Goal: Transaction & Acquisition: Purchase product/service

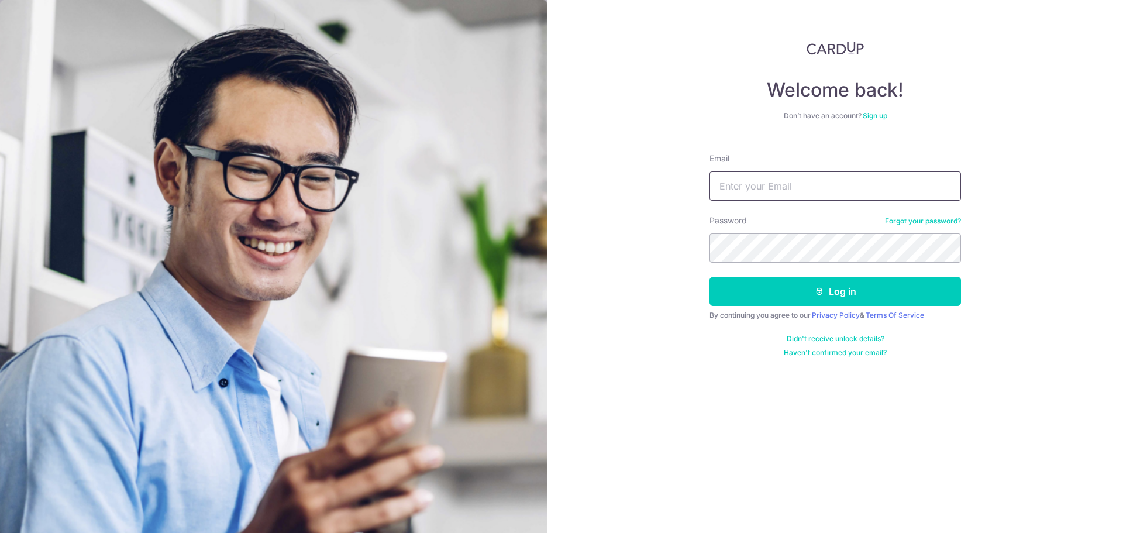
click at [753, 188] on input "Email" at bounding box center [834, 185] width 251 height 29
type input "ginatansm@gmail.com"
click at [709, 277] on button "Log in" at bounding box center [834, 291] width 251 height 29
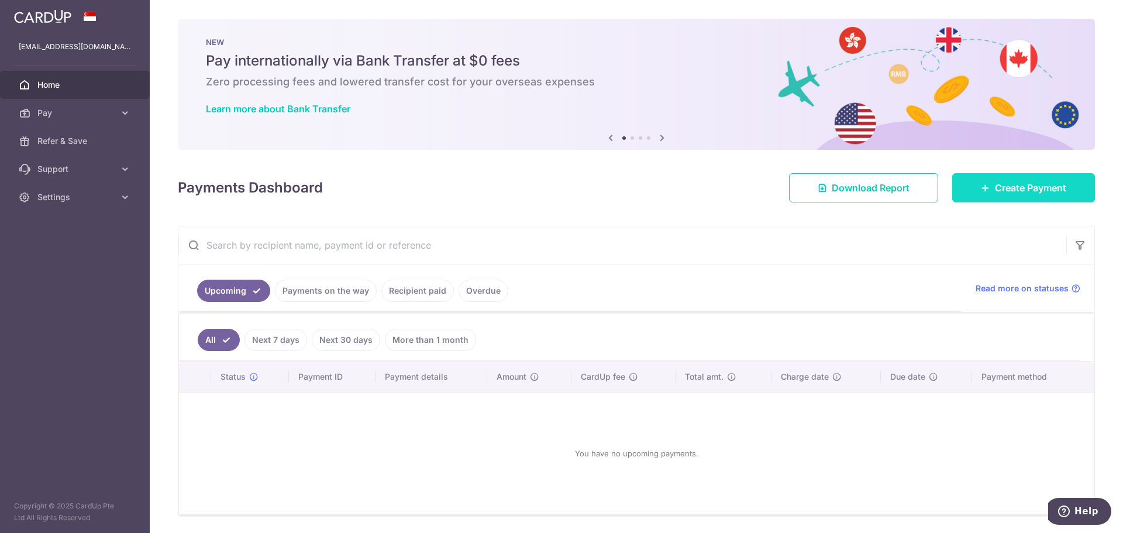
click at [1022, 182] on span "Create Payment" at bounding box center [1030, 188] width 71 height 14
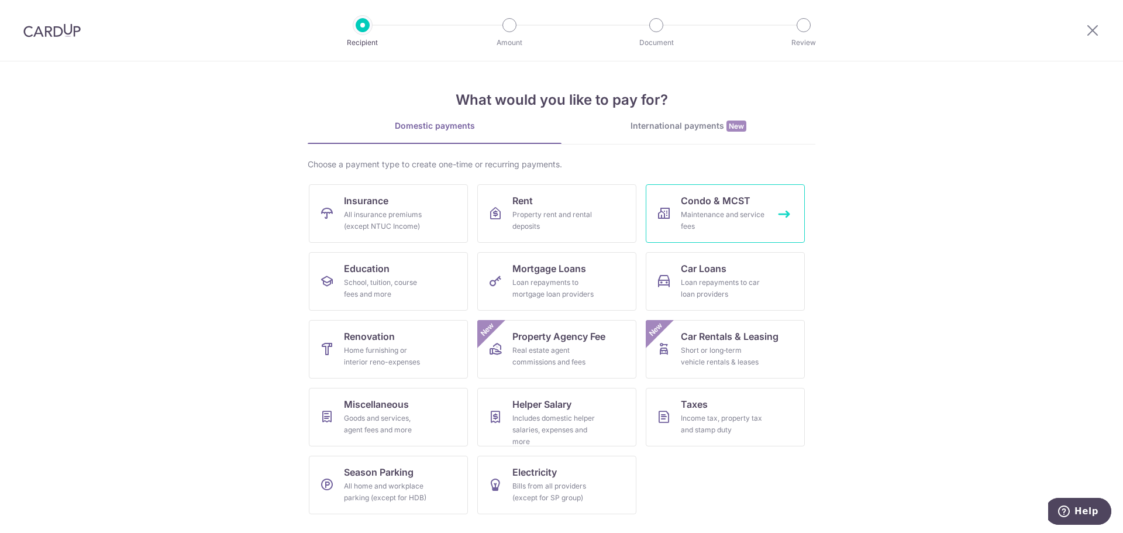
click at [670, 205] on link "Condo & MCST Maintenance and service fees" at bounding box center [725, 213] width 159 height 58
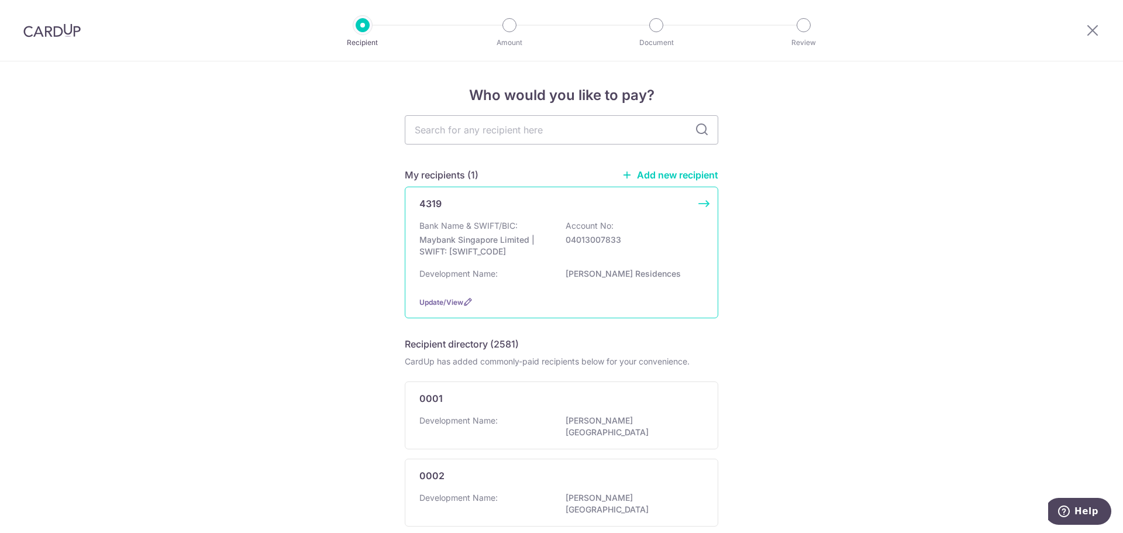
click at [665, 222] on div "Bank Name & SWIFT/BIC: Maybank Singapore Limited | SWIFT: [SWIFT_CODE] Account …" at bounding box center [561, 241] width 284 height 43
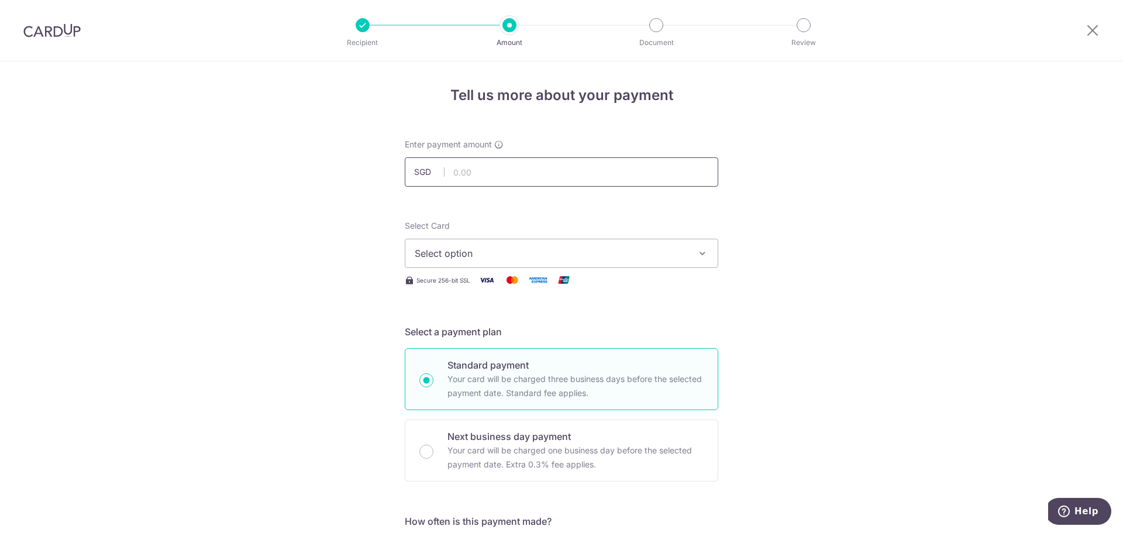
click at [499, 178] on input "text" at bounding box center [561, 171] width 313 height 29
type input "1,430.63"
click at [645, 254] on span "Select option" at bounding box center [551, 253] width 273 height 14
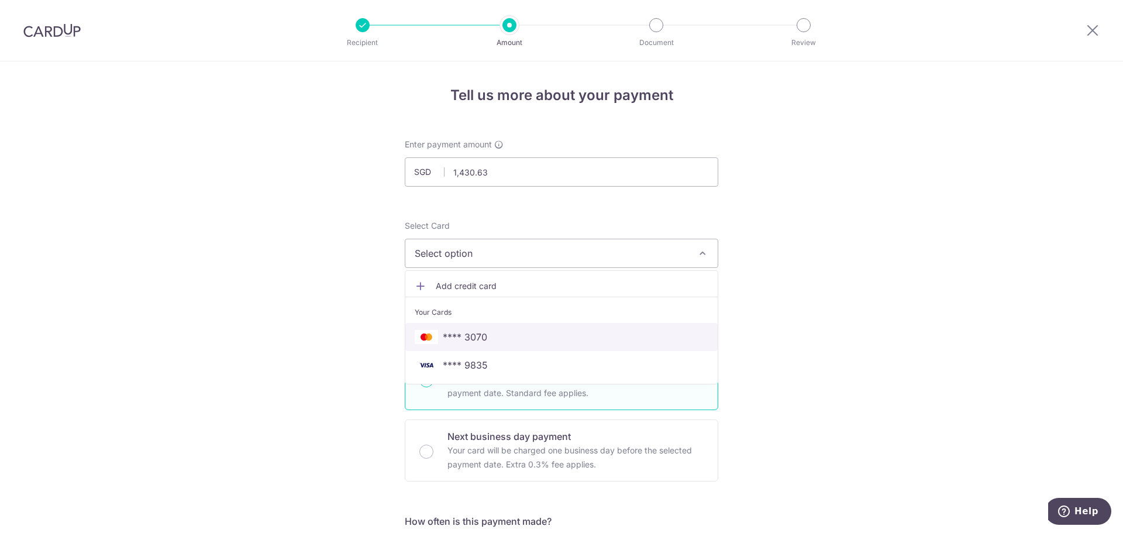
click at [619, 333] on span "**** 3070" at bounding box center [562, 337] width 294 height 14
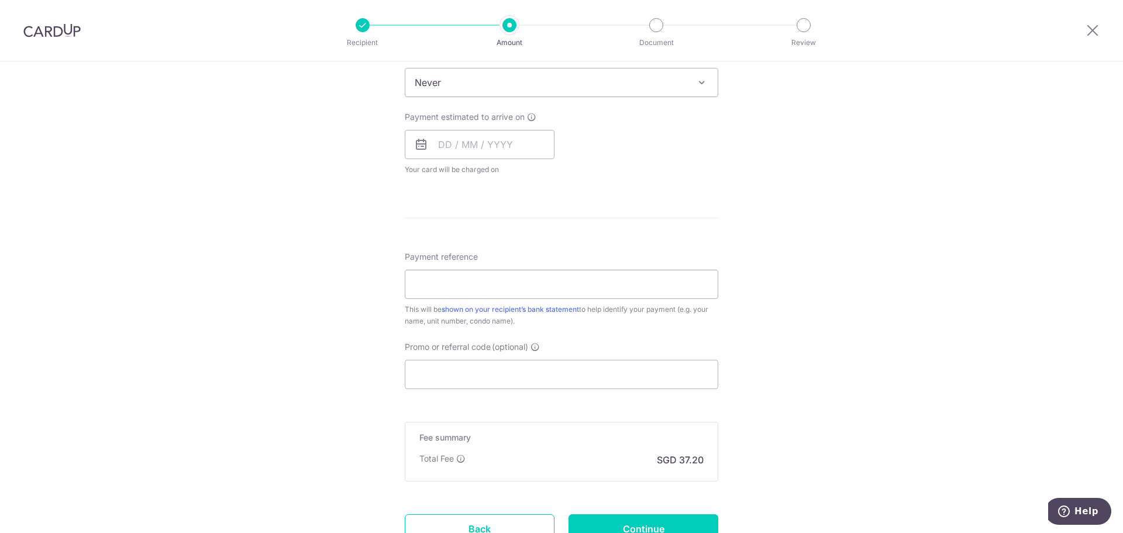
scroll to position [526, 0]
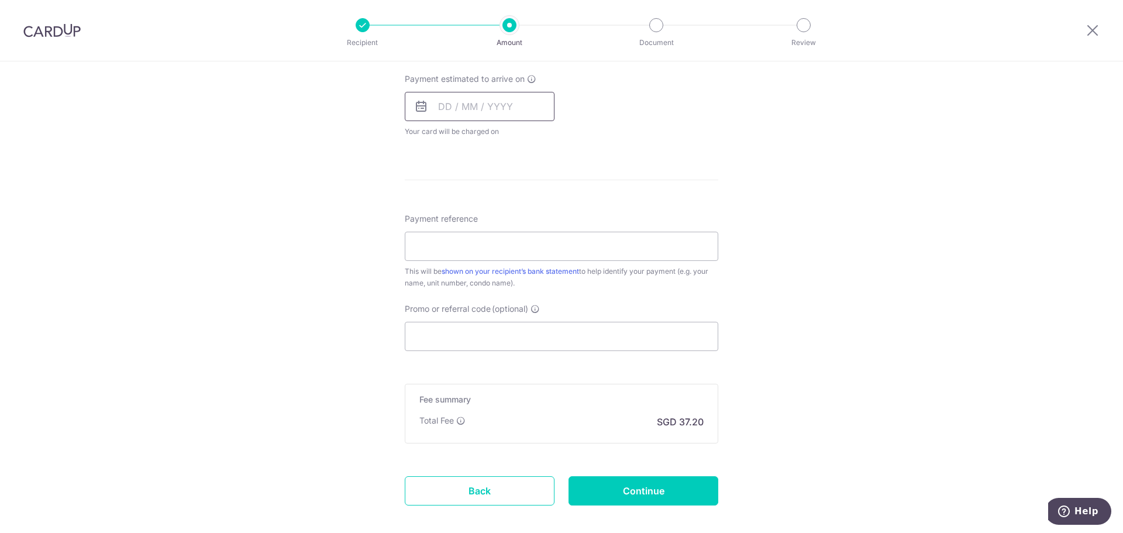
click at [483, 107] on input "text" at bounding box center [480, 106] width 150 height 29
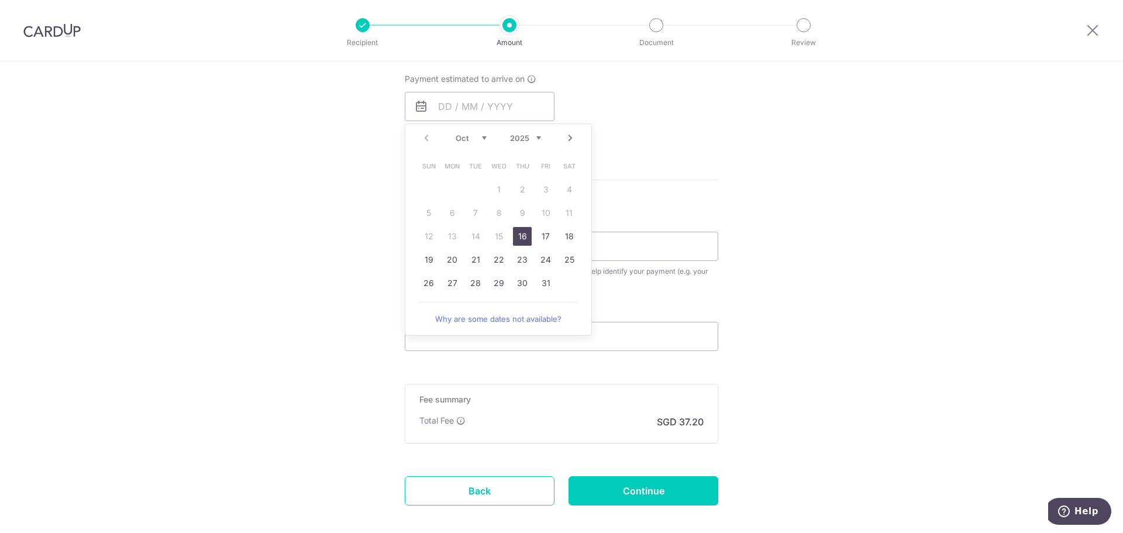
click at [713, 166] on form "Enter payment amount SGD 1,430.63 1430.63 Select Card **** 3070 Add credit card…" at bounding box center [561, 75] width 313 height 926
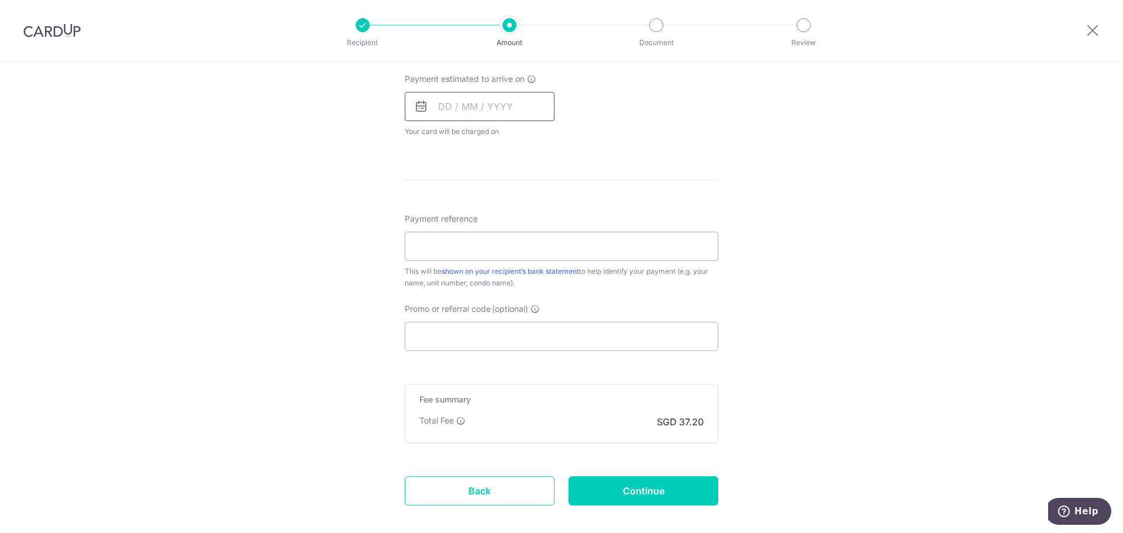
click at [437, 99] on input "text" at bounding box center [480, 106] width 150 height 29
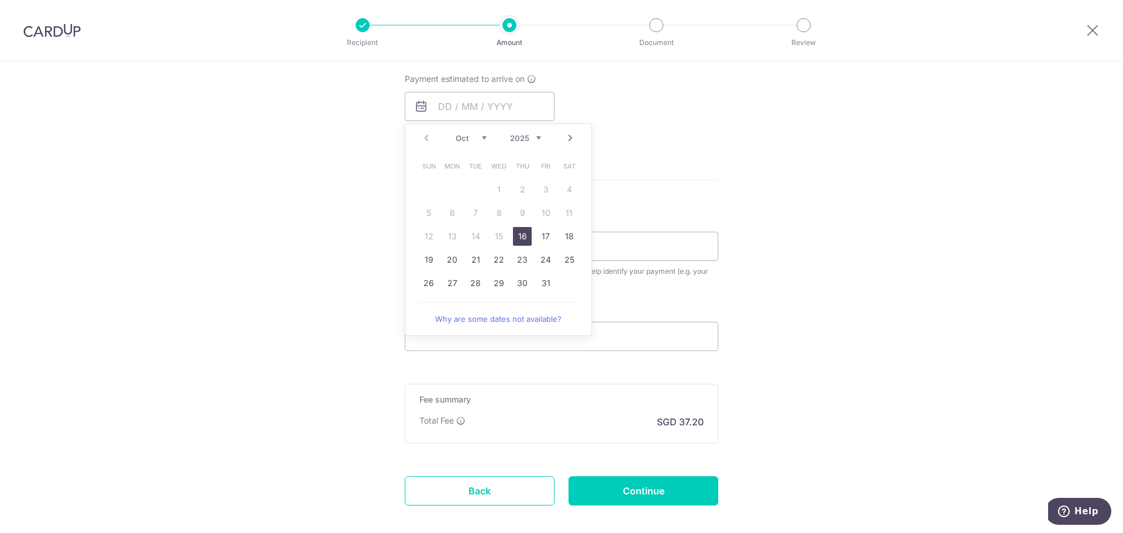
click at [433, 205] on table "Sun Mon Tue Wed Thu Fri Sat 1 2 3 4 5 6 7 8 9 10 11 12 13 14 15 16 17 18 19 20 …" at bounding box center [499, 224] width 164 height 140
click at [522, 235] on link "16" at bounding box center [522, 236] width 19 height 19
type input "[DATE]"
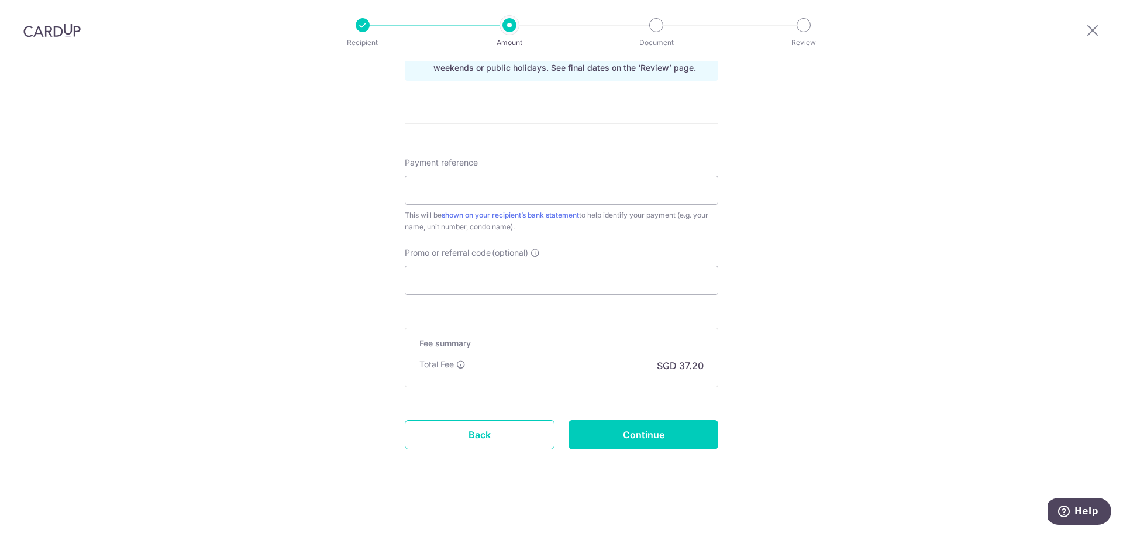
scroll to position [635, 0]
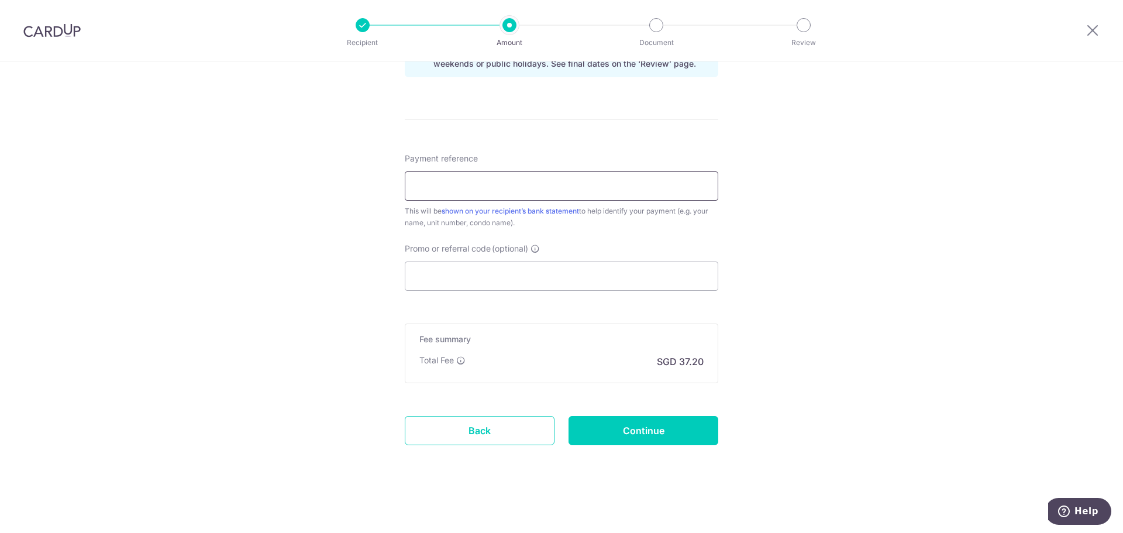
click at [594, 185] on input "Payment reference" at bounding box center [561, 185] width 313 height 29
type input "051524"
click at [690, 427] on input "Continue" at bounding box center [644, 430] width 150 height 29
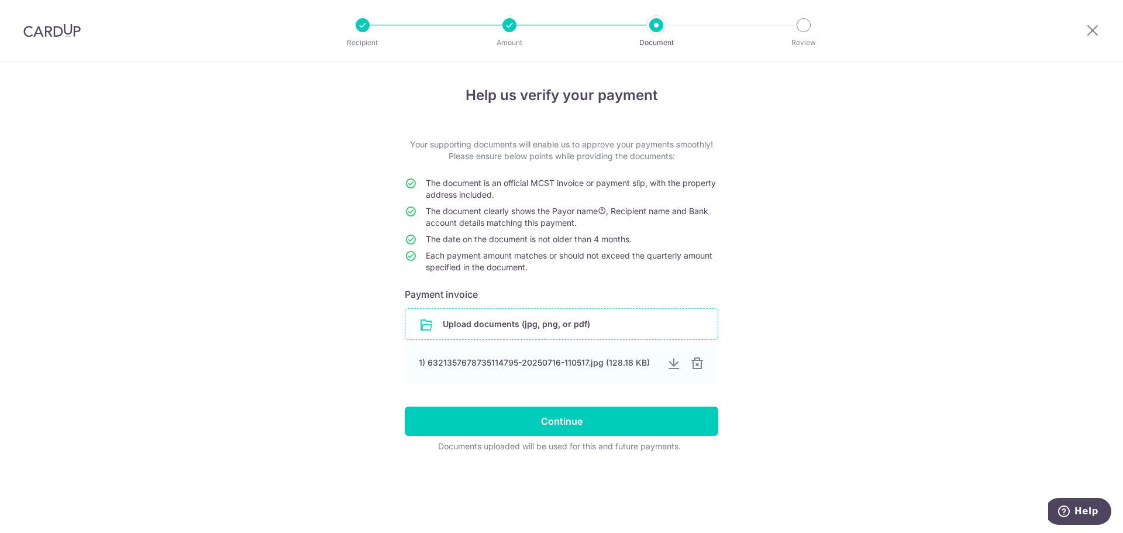
drag, startPoint x: 343, startPoint y: 355, endPoint x: 489, endPoint y: 336, distance: 147.4
click at [343, 355] on div "Help us verify your payment Your supporting documents will enable us to approve…" at bounding box center [561, 296] width 1123 height 471
click at [703, 367] on div at bounding box center [697, 364] width 14 height 14
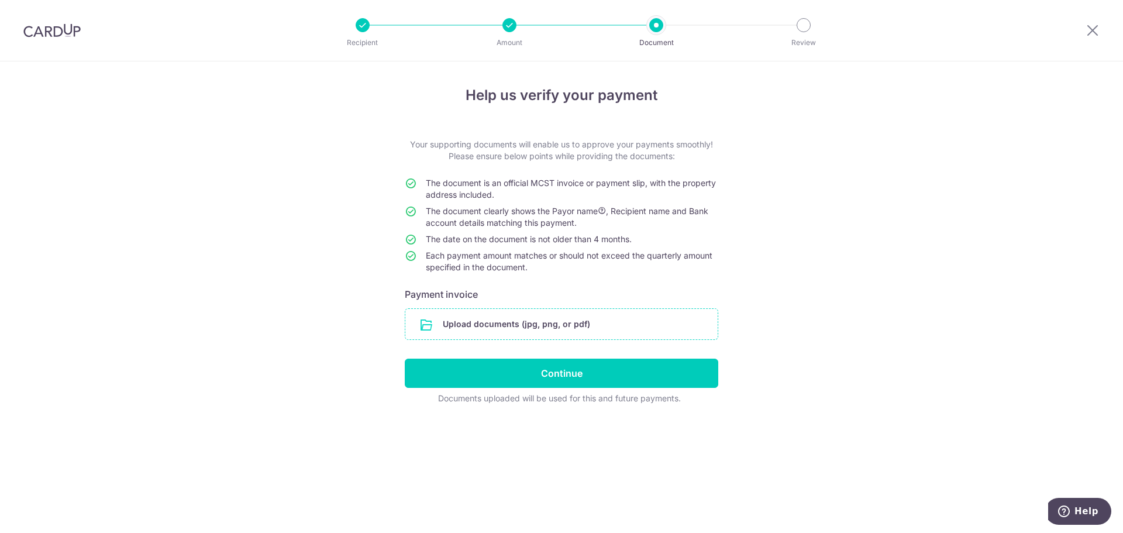
click at [518, 322] on input "file" at bounding box center [561, 324] width 312 height 30
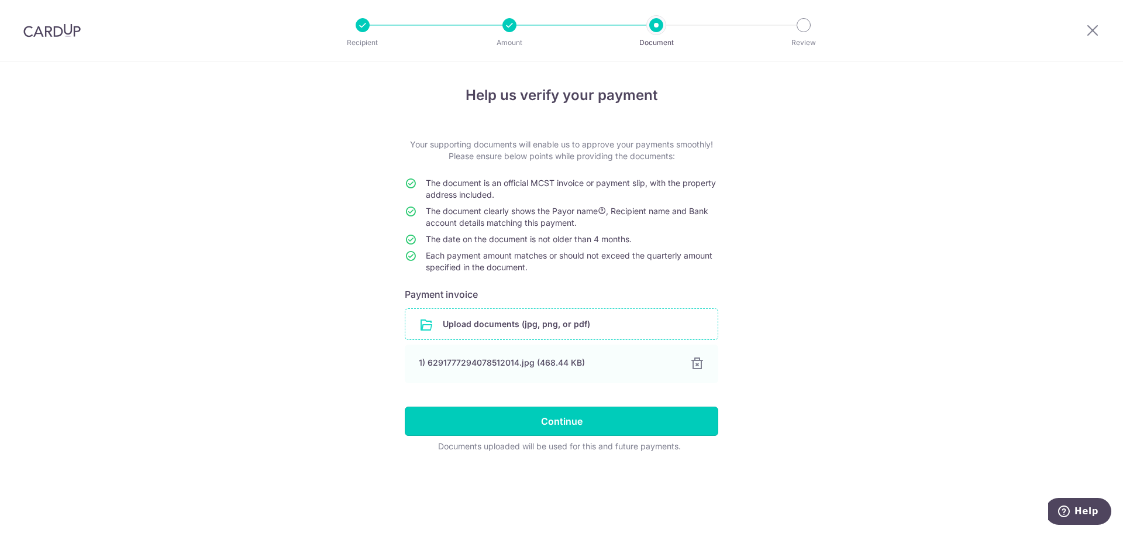
click at [571, 421] on input "Continue" at bounding box center [561, 420] width 313 height 29
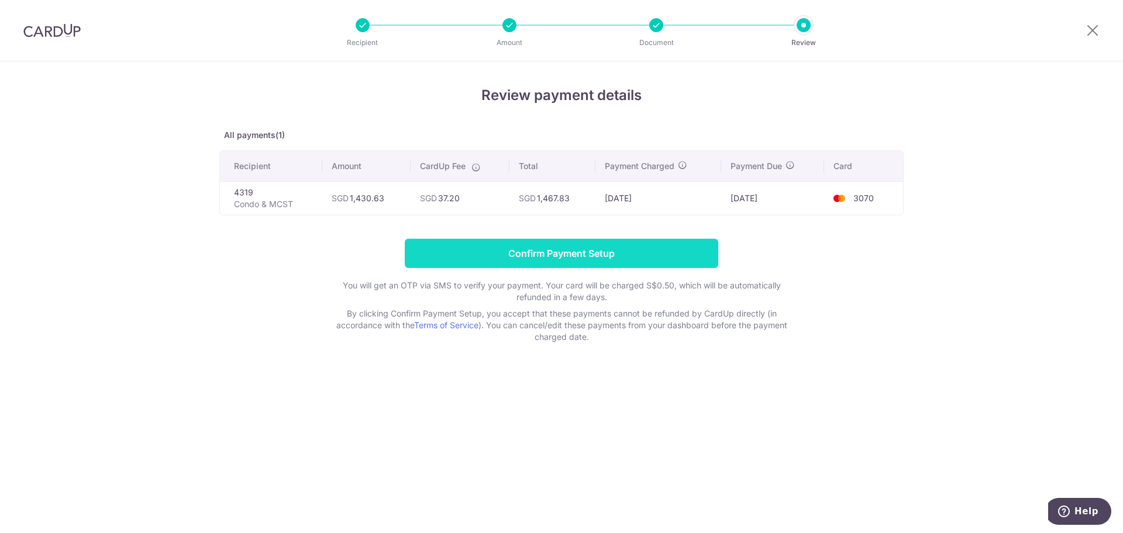
click at [590, 254] on input "Confirm Payment Setup" at bounding box center [561, 253] width 313 height 29
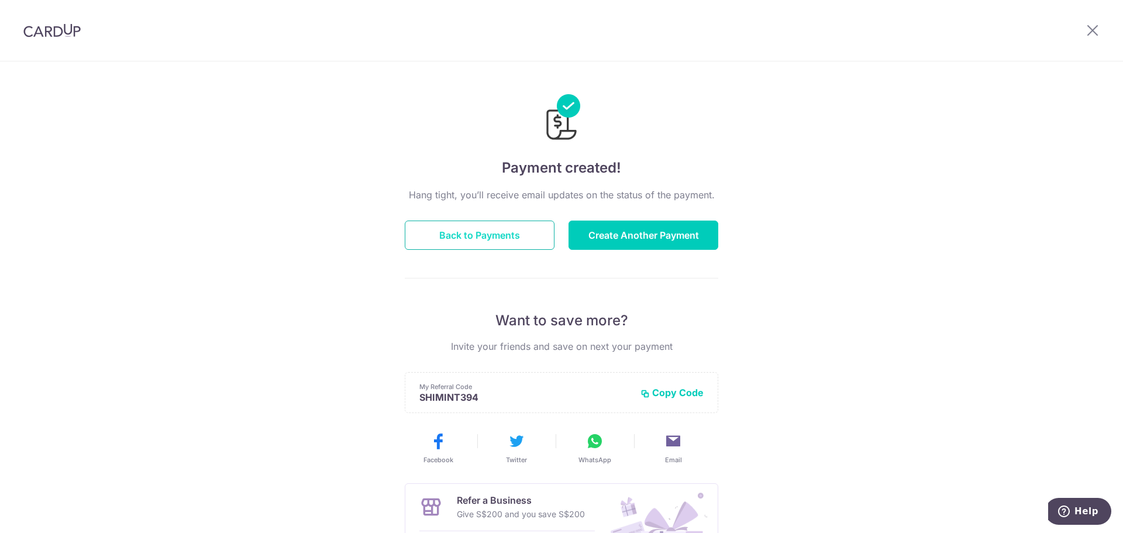
click at [477, 242] on button "Back to Payments" at bounding box center [480, 234] width 150 height 29
